Goal: Task Accomplishment & Management: Manage account settings

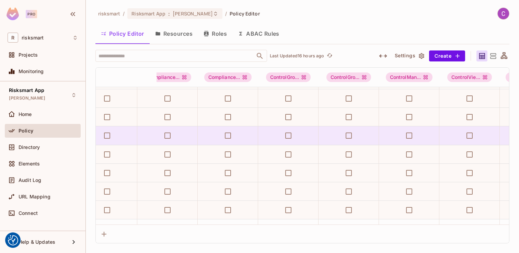
scroll to position [3145, 0]
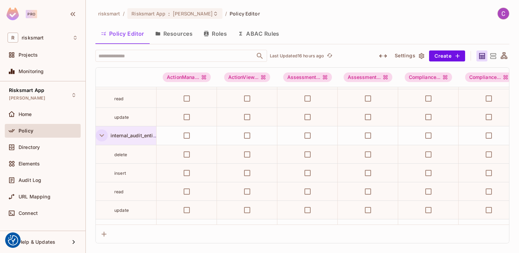
click at [102, 137] on icon "button" at bounding box center [101, 135] width 9 height 9
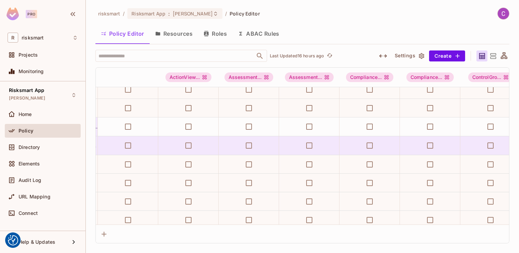
scroll to position [3153, 0]
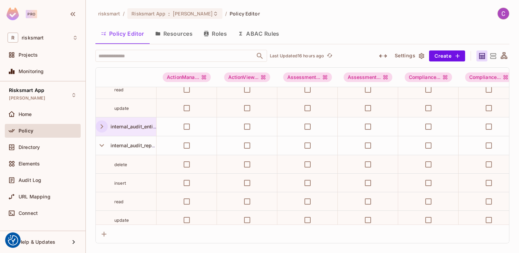
click at [103, 125] on icon "button" at bounding box center [101, 126] width 9 height 9
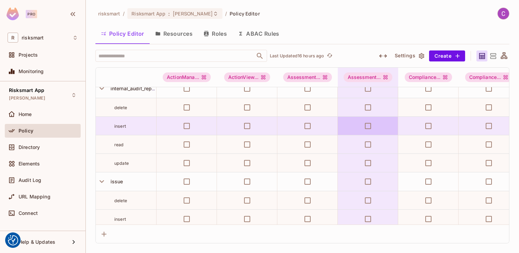
scroll to position [3287, 0]
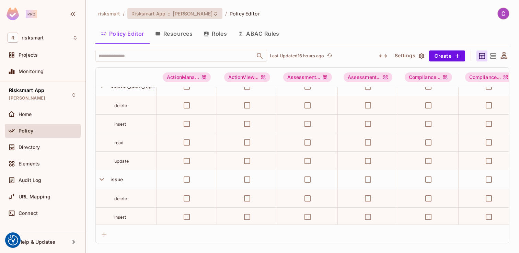
click at [191, 16] on span "[PERSON_NAME]" at bounding box center [193, 13] width 40 height 7
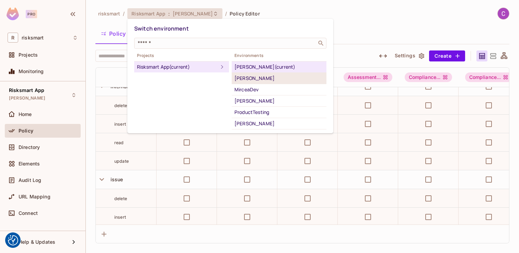
click at [255, 77] on div "[PERSON_NAME]" at bounding box center [279, 78] width 89 height 8
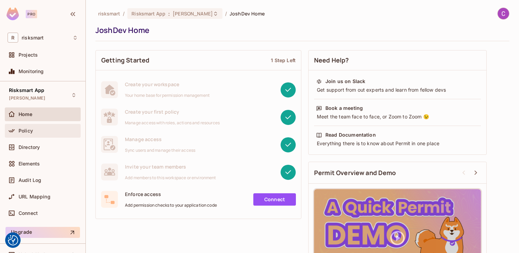
click at [49, 131] on div "Policy" at bounding box center [48, 130] width 59 height 5
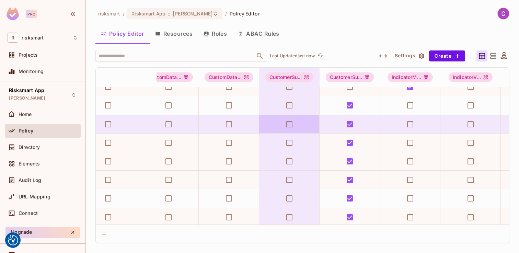
scroll to position [3249, 0]
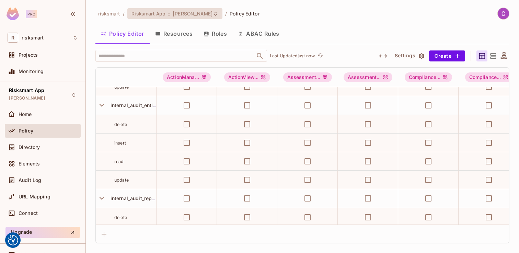
click at [184, 10] on span "[PERSON_NAME]" at bounding box center [193, 13] width 40 height 7
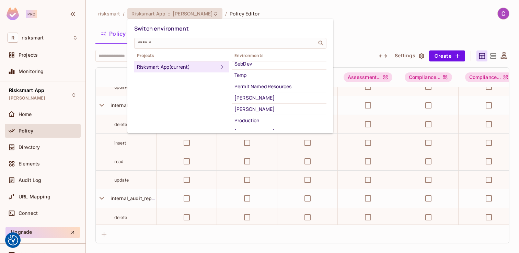
scroll to position [85, 0]
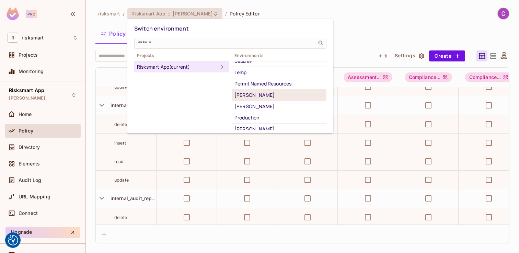
click at [252, 93] on div "[PERSON_NAME]" at bounding box center [279, 95] width 89 height 8
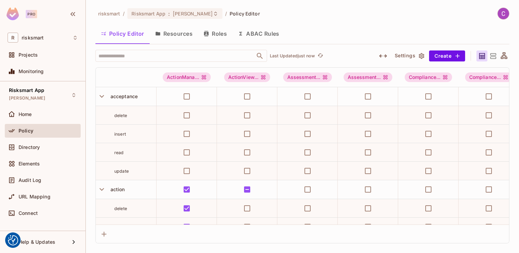
click at [405, 59] on button "Settings" at bounding box center [409, 55] width 34 height 11
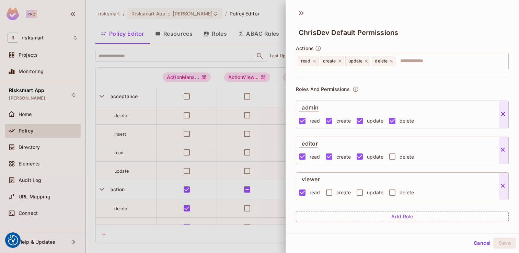
scroll to position [0, 0]
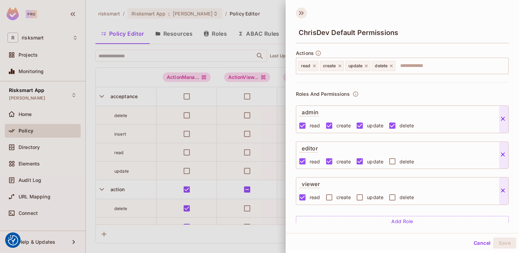
click at [304, 15] on icon at bounding box center [301, 13] width 11 height 11
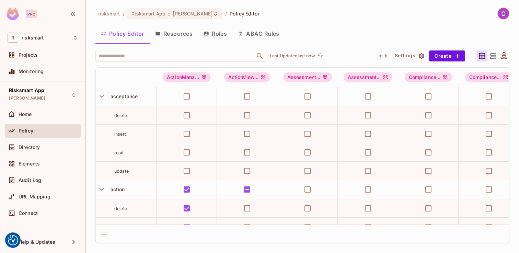
click at [495, 52] on icon at bounding box center [493, 56] width 9 height 9
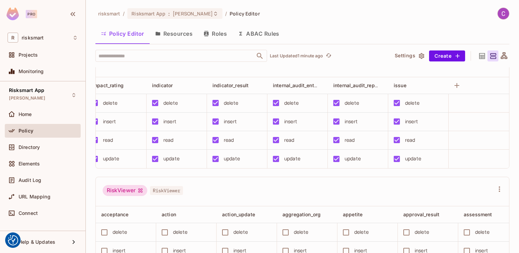
scroll to position [0, 7]
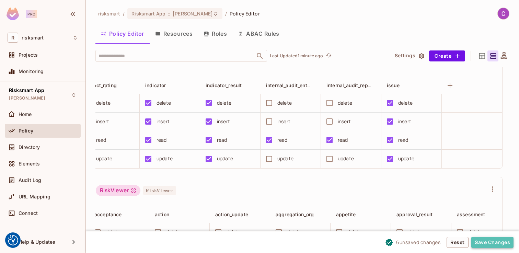
click at [496, 241] on button "Save Changes" at bounding box center [493, 242] width 42 height 11
